Goal: Information Seeking & Learning: Learn about a topic

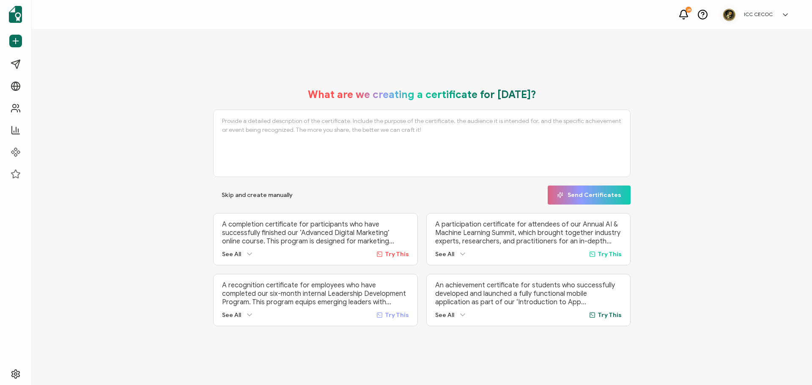
click at [679, 15] on div "25 ICC CECOC [PERSON_NAME] [PERSON_NAME][EMAIL_ADDRESS][PERSON_NAME][DOMAIN_NAM…" at bounding box center [422, 15] width 781 height 30
click at [685, 19] on icon at bounding box center [684, 19] width 2 height 0
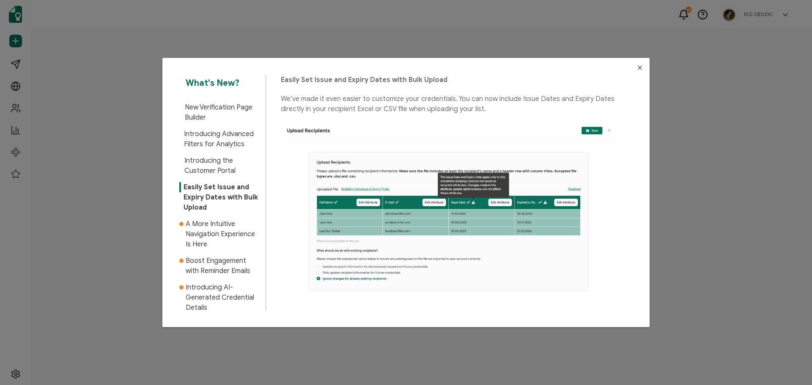
click at [637, 67] on icon "Close" at bounding box center [640, 67] width 7 height 7
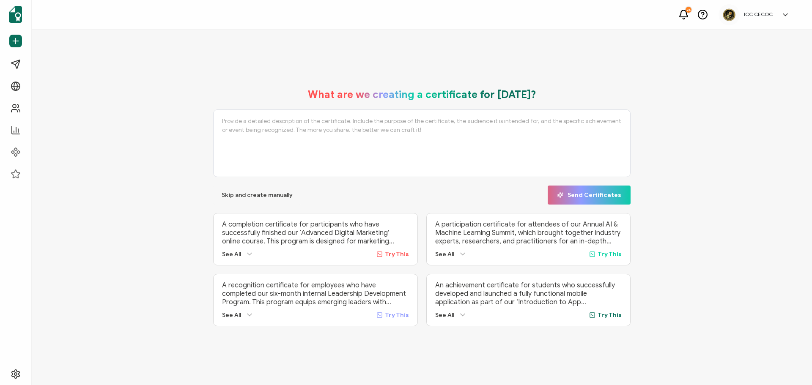
click at [682, 16] on icon at bounding box center [684, 14] width 11 height 11
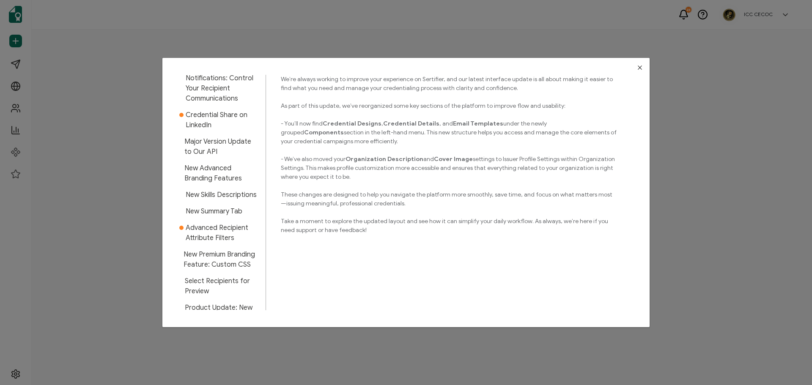
scroll to position [828, 0]
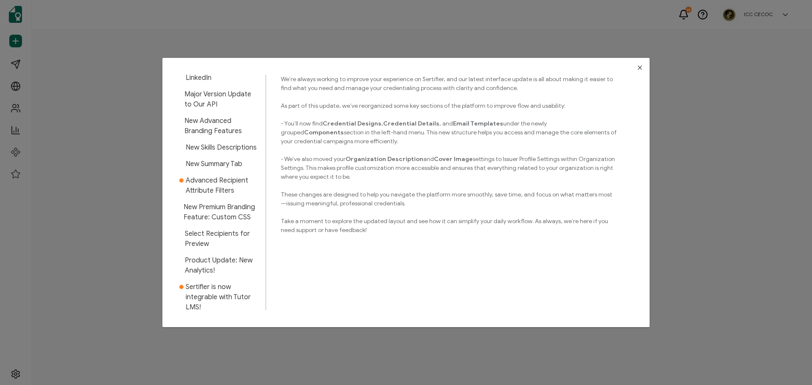
click at [216, 176] on span "Advanced Recipient Attribute Filters" at bounding box center [223, 186] width 74 height 20
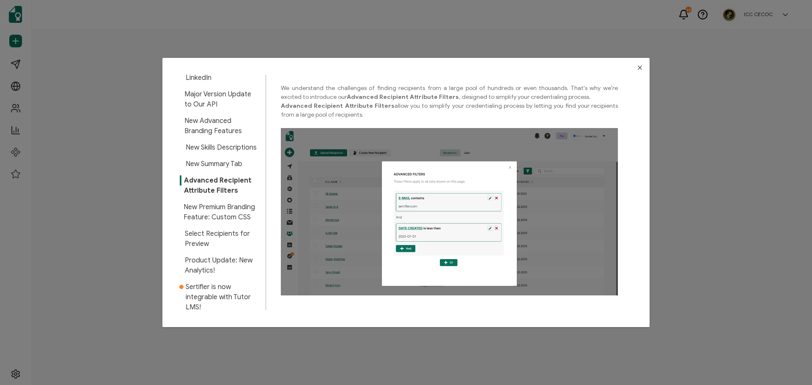
scroll to position [616, 0]
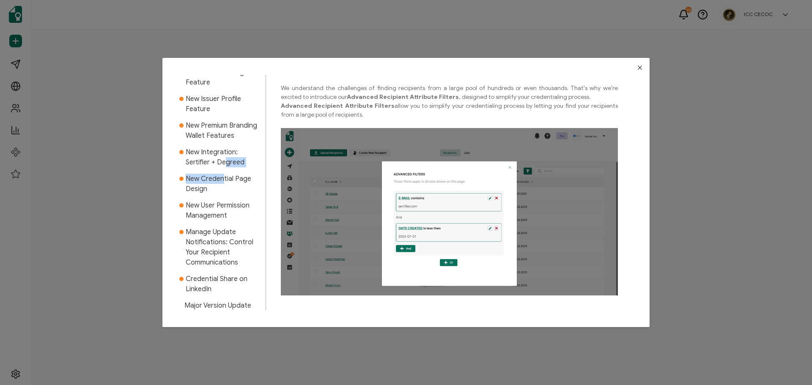
click at [224, 160] on div "What's New? New Verification Page Builder Introducing Advanced Filters for Anal…" at bounding box center [222, 193] width 87 height 236
drag, startPoint x: 210, startPoint y: 190, endPoint x: 198, endPoint y: 201, distance: 16.2
click at [210, 201] on span "New User Permission Management" at bounding box center [223, 211] width 74 height 20
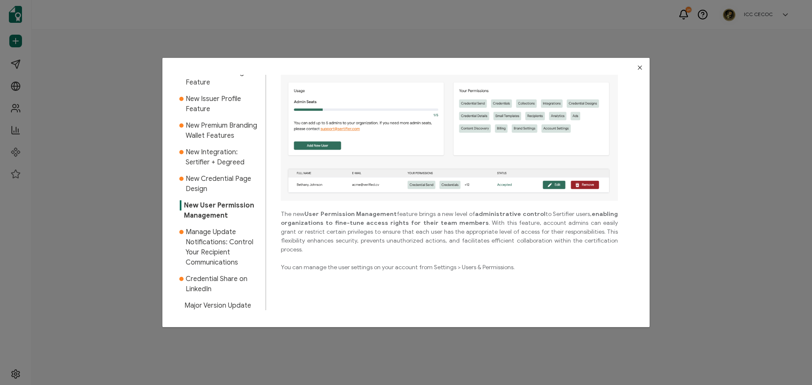
click at [195, 227] on span "Manage Update Notifications: Control Your Recipient Communications" at bounding box center [223, 247] width 74 height 41
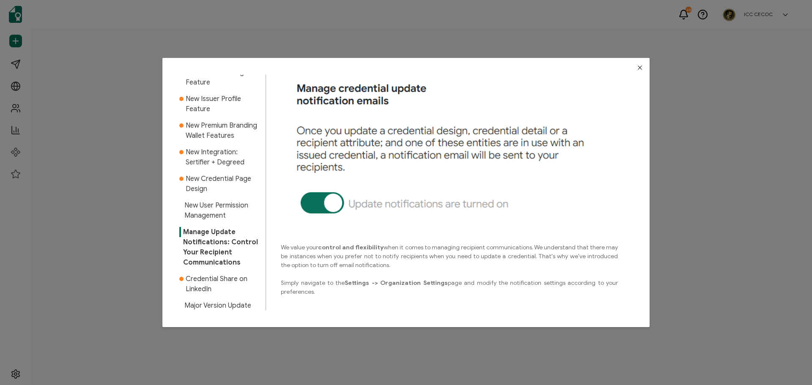
click at [181, 276] on div "dialog" at bounding box center [181, 284] width 4 height 20
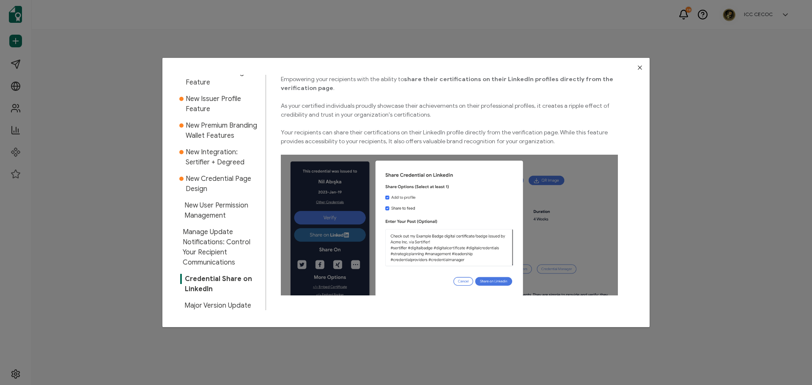
click at [194, 154] on span "New Integration: Sertifier + Degreed" at bounding box center [223, 157] width 74 height 20
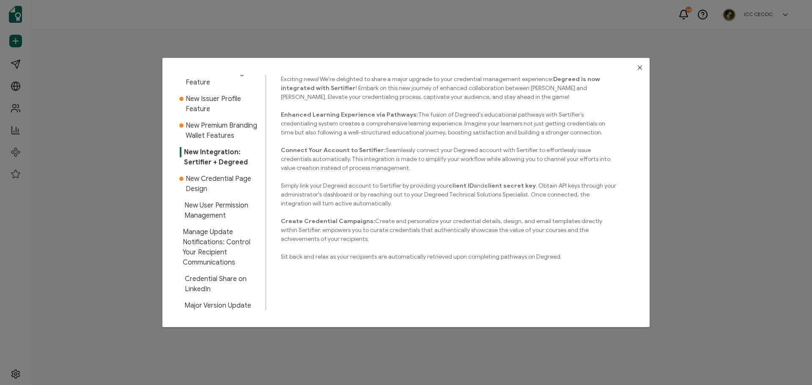
click at [197, 174] on span "New Credential Page Design" at bounding box center [223, 184] width 74 height 20
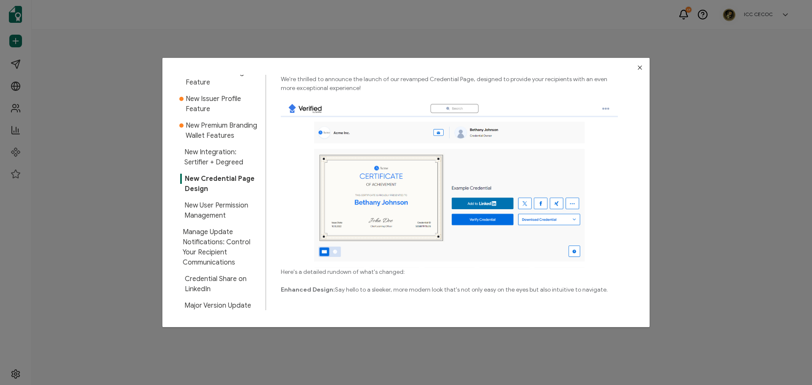
click at [637, 66] on icon "Close" at bounding box center [640, 67] width 7 height 7
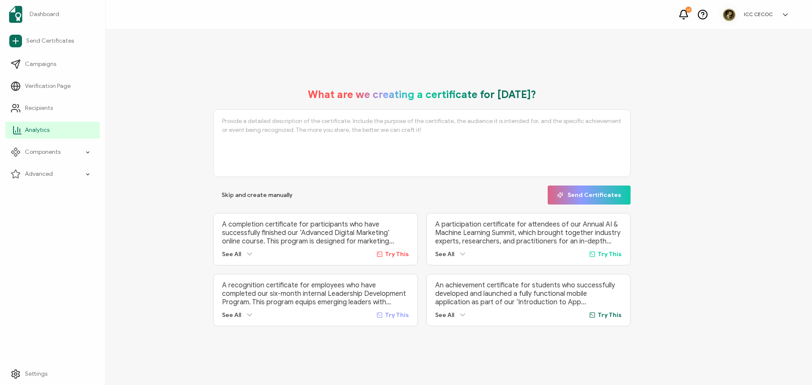
click at [29, 135] on link "Analytics" at bounding box center [53, 130] width 94 height 17
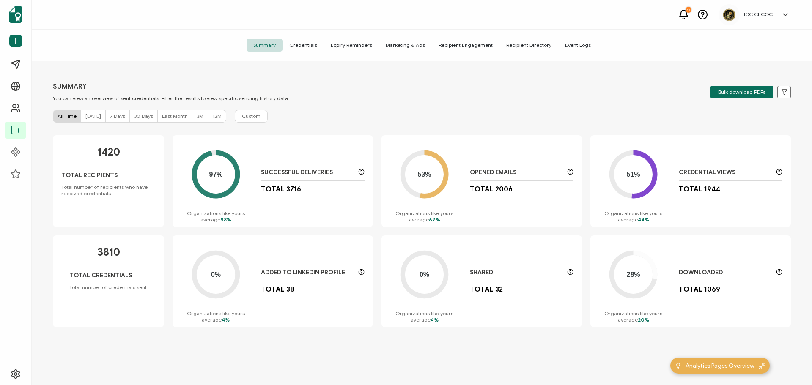
click at [110, 118] on span "7 Days" at bounding box center [117, 116] width 15 height 6
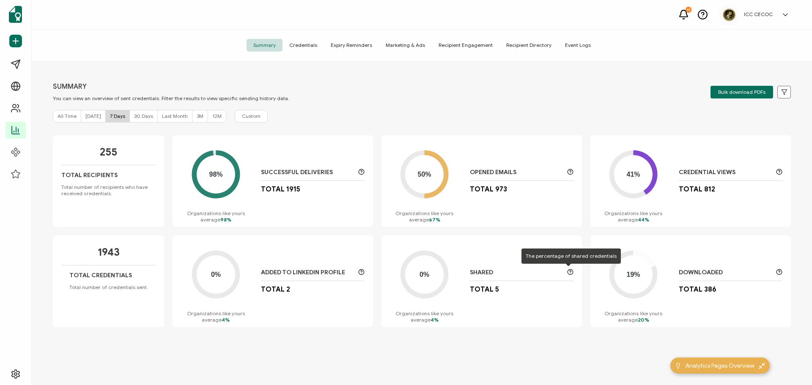
click at [570, 274] on circle at bounding box center [571, 273] width 6 height 6
click at [569, 272] on icon at bounding box center [570, 272] width 6 height 6
